Goal: Task Accomplishment & Management: Complete application form

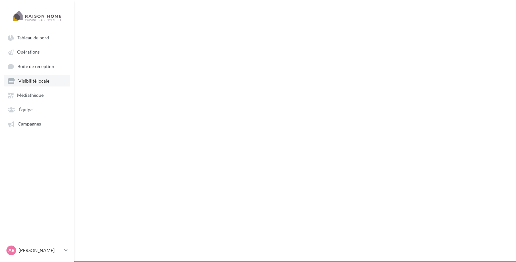
click at [33, 85] on link "Visibilité locale" at bounding box center [37, 81] width 66 height 12
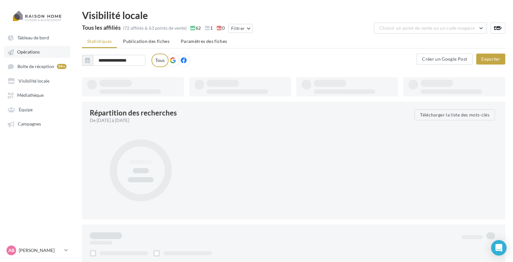
click at [25, 47] on link "Opérations" at bounding box center [37, 52] width 66 height 12
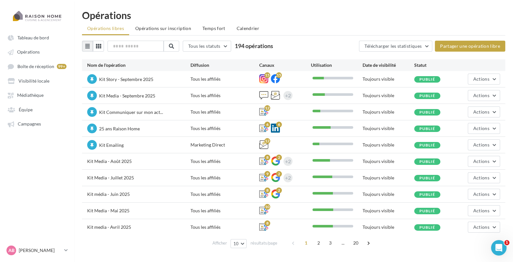
scroll to position [10, 0]
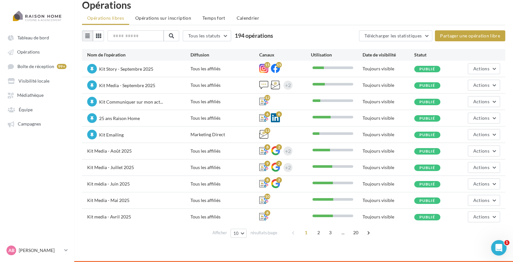
click at [131, 41] on div "Tous les statuts Tous les statuts Publié Brouillon 194 opérations Télécharger l…" at bounding box center [293, 135] width 423 height 210
click at [137, 36] on input "text" at bounding box center [135, 35] width 57 height 11
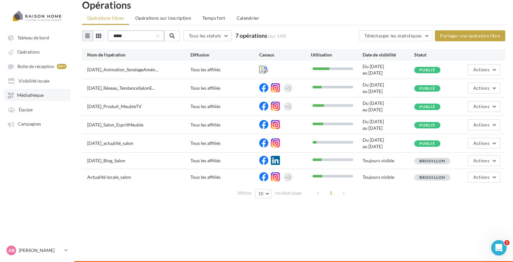
type input "*****"
drag, startPoint x: 41, startPoint y: 97, endPoint x: 34, endPoint y: 93, distance: 8.5
click at [34, 93] on link "Médiathèque" at bounding box center [37, 95] width 66 height 12
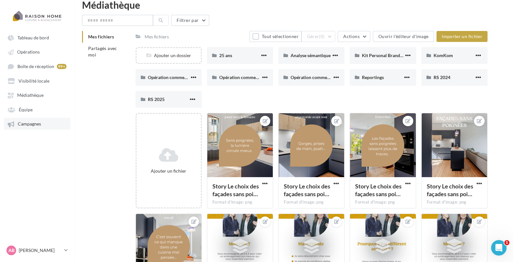
click at [26, 122] on link "Campagnes" at bounding box center [37, 124] width 66 height 12
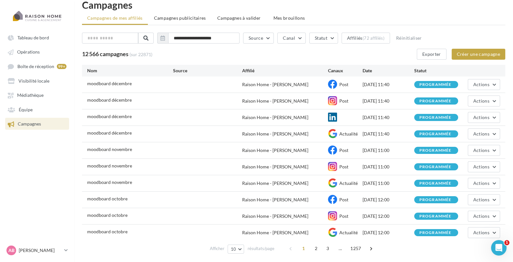
click at [181, 24] on ul "Campagnes de mes affiliés Campagnes publicitaires Campagnes à valider Mes broui…" at bounding box center [293, 18] width 423 height 13
click at [181, 18] on span "Campagnes publicitaires" at bounding box center [180, 17] width 52 height 5
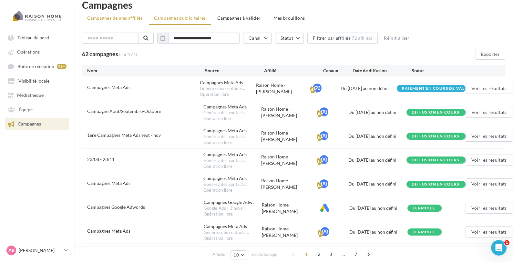
click at [114, 14] on li "Campagnes de mes affiliés" at bounding box center [115, 18] width 66 height 12
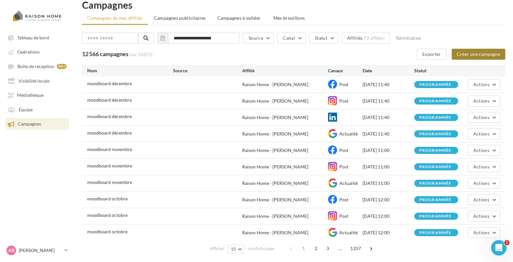
click at [488, 53] on button "Créer une campagne" at bounding box center [478, 54] width 54 height 11
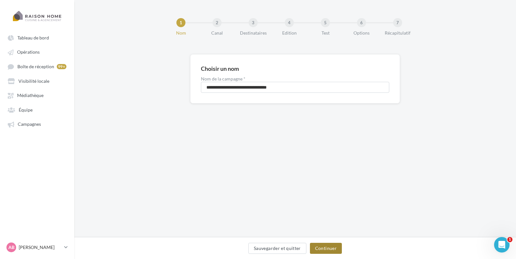
click at [336, 246] on button "Continuer" at bounding box center [326, 247] width 32 height 11
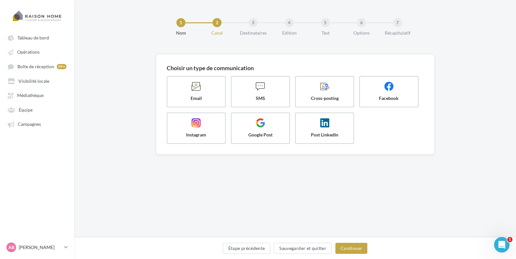
click at [354, 254] on div "Étape précédente Sauvegarder et quitter Continuer" at bounding box center [295, 249] width 432 height 14
click at [360, 250] on button "Continuer" at bounding box center [352, 247] width 32 height 11
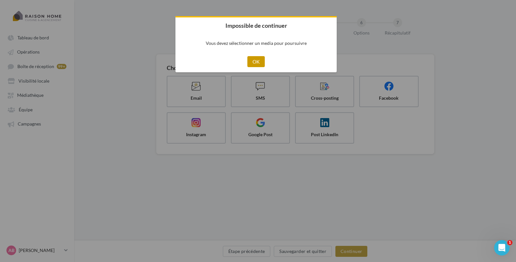
click at [252, 63] on button "OK" at bounding box center [257, 61] width 18 height 11
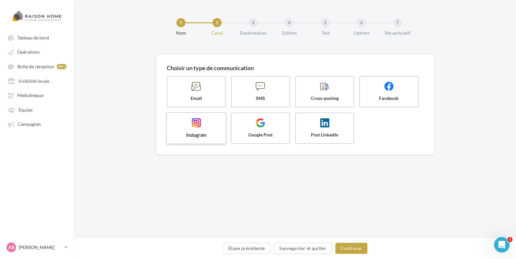
click at [199, 135] on span "Instagram" at bounding box center [196, 134] width 48 height 6
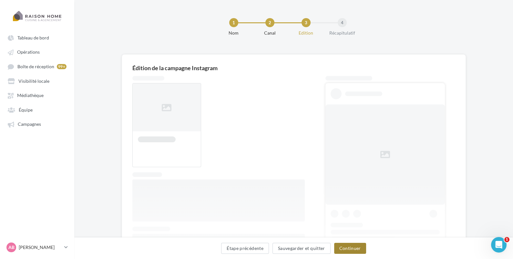
click at [359, 247] on button "Continuer" at bounding box center [350, 247] width 32 height 11
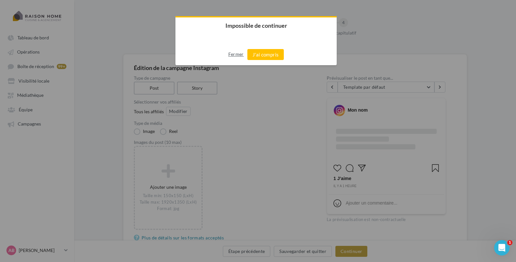
click at [231, 55] on button "Fermer" at bounding box center [235, 54] width 15 height 10
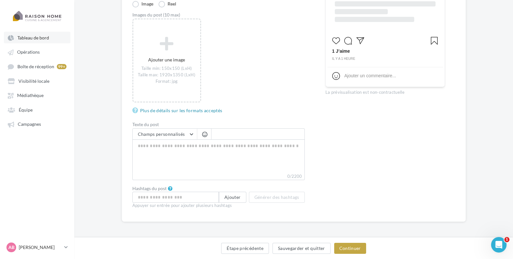
click at [41, 43] on link "Tableau de bord" at bounding box center [37, 38] width 66 height 12
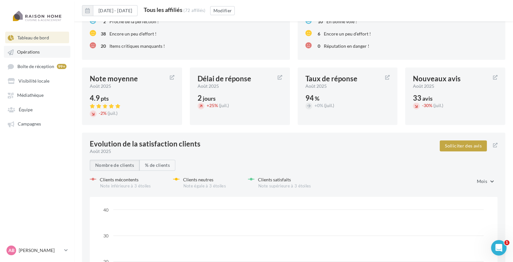
click at [42, 54] on link "Opérations" at bounding box center [37, 52] width 66 height 12
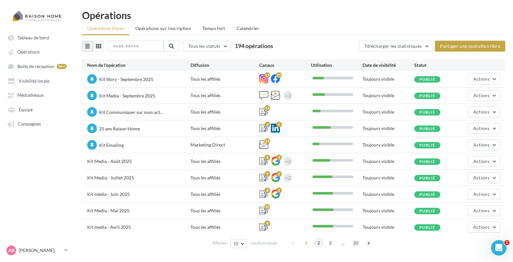
click at [319, 240] on span "2" at bounding box center [318, 243] width 10 height 10
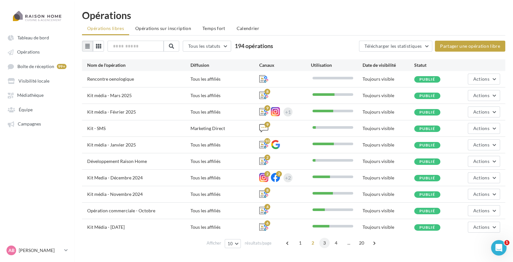
click at [323, 242] on span "3" at bounding box center [324, 243] width 10 height 10
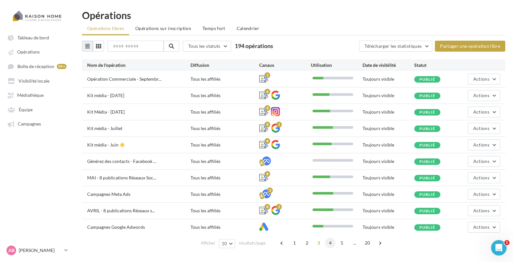
click at [329, 244] on span "4" at bounding box center [330, 243] width 10 height 10
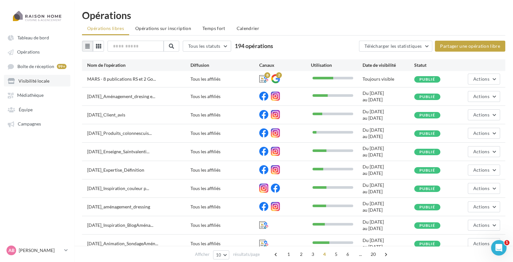
click at [37, 86] on link "Visibilité locale" at bounding box center [37, 81] width 66 height 12
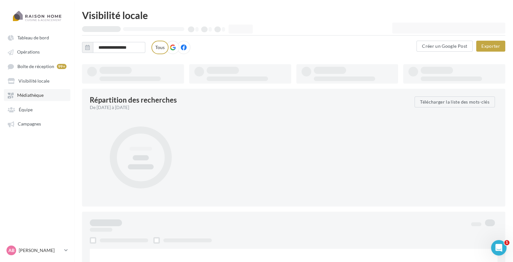
click at [34, 96] on span "Médiathèque" at bounding box center [30, 95] width 26 height 5
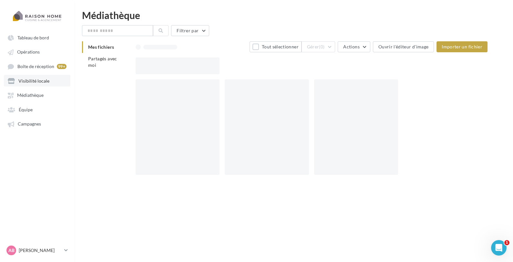
click at [32, 84] on span "Visibilité locale" at bounding box center [33, 80] width 31 height 5
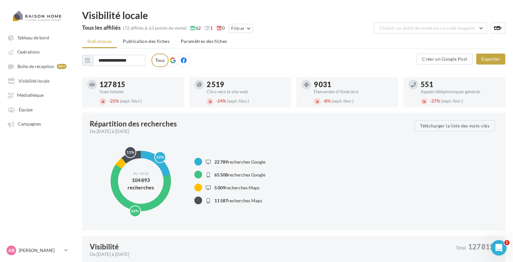
click at [33, 74] on ul "Tableau de bord Opérations Boîte de réception 99+ Visibilité locale Équipe" at bounding box center [37, 80] width 74 height 103
